Goal: Navigation & Orientation: Find specific page/section

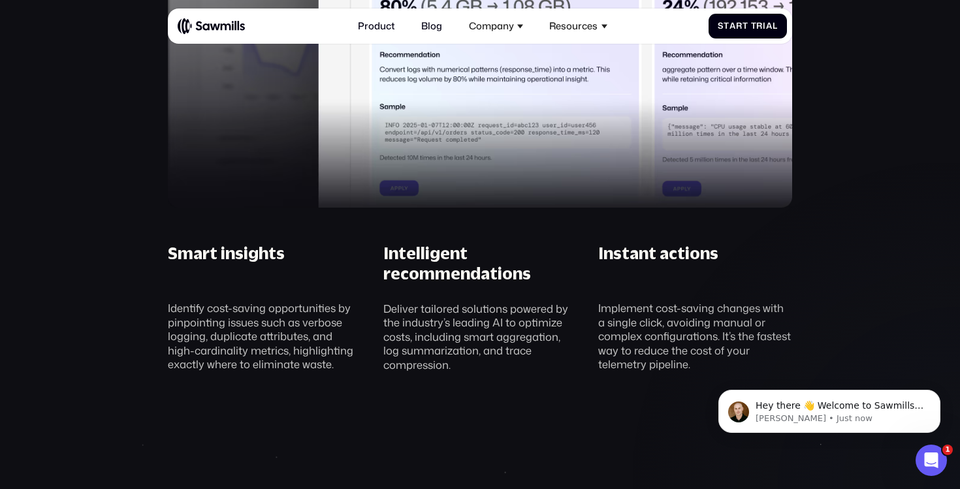
scroll to position [1060, 0]
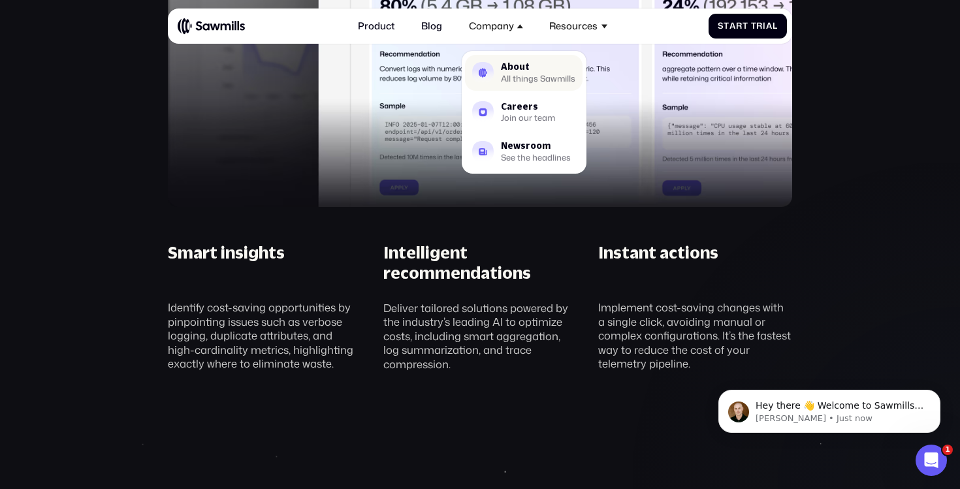
click at [513, 76] on div "All things Sawmills" at bounding box center [538, 79] width 74 height 8
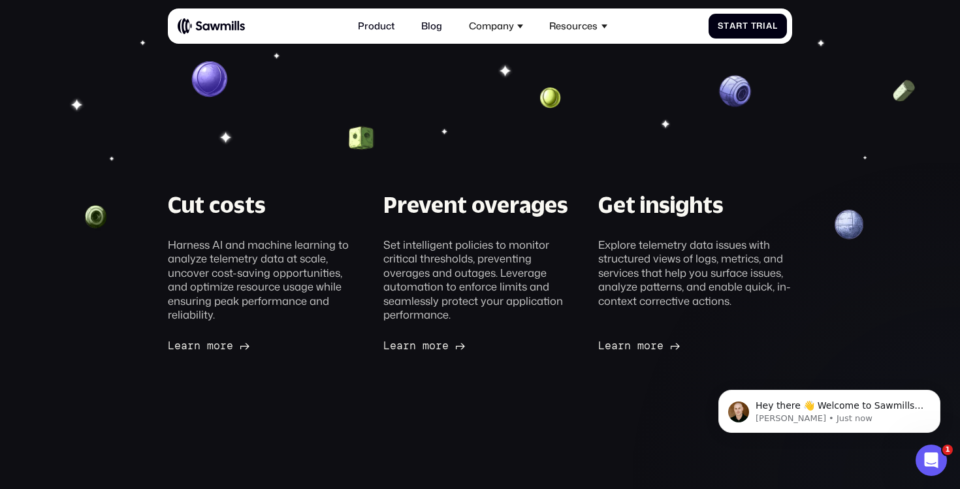
scroll to position [128, 0]
